Goal: Find specific page/section: Find specific page/section

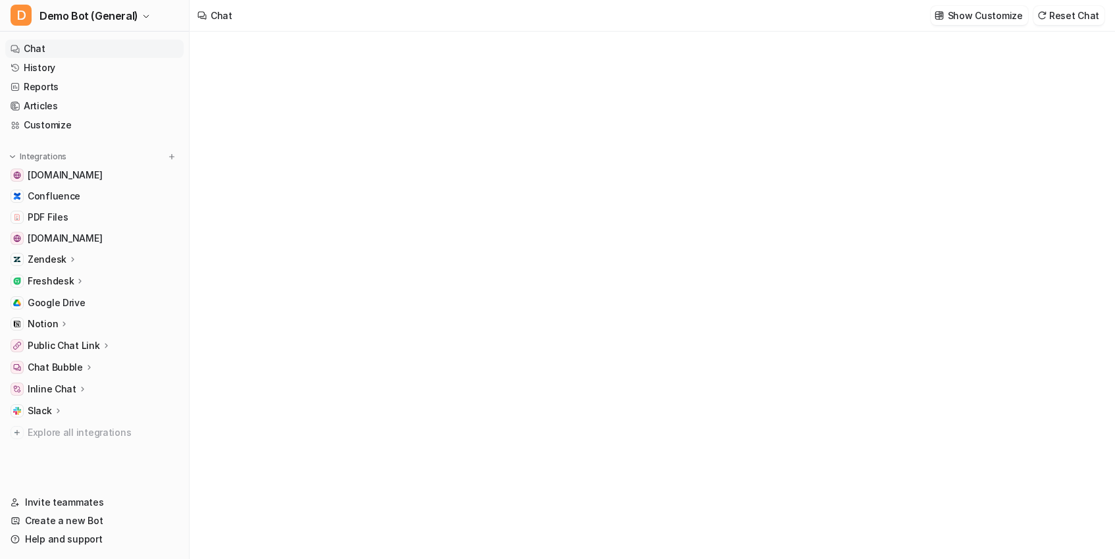
type textarea "**********"
click at [71, 261] on icon at bounding box center [72, 259] width 3 height 5
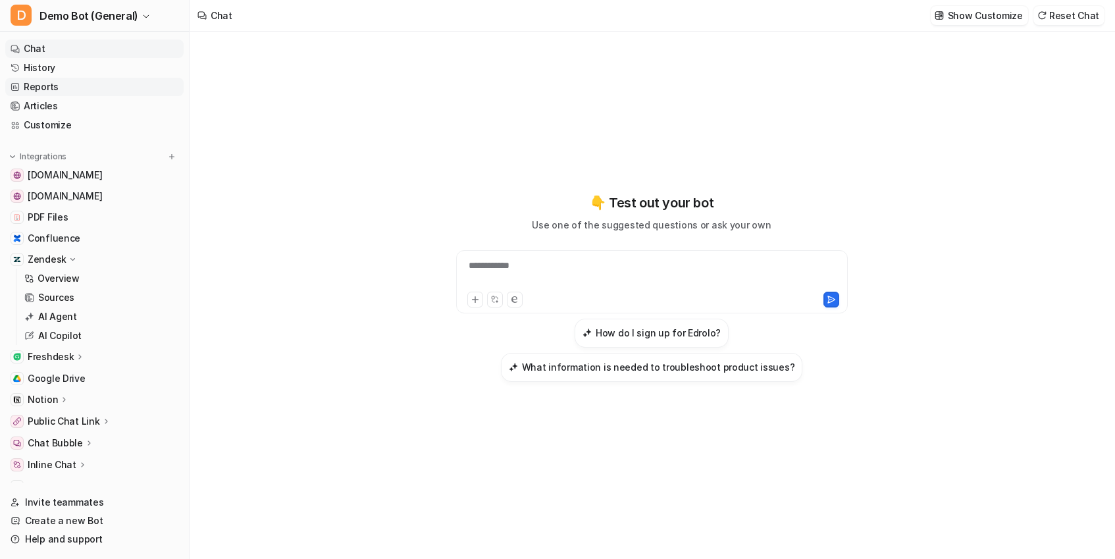
click at [74, 78] on link "Reports" at bounding box center [94, 87] width 178 height 18
